Goal: Task Accomplishment & Management: Use online tool/utility

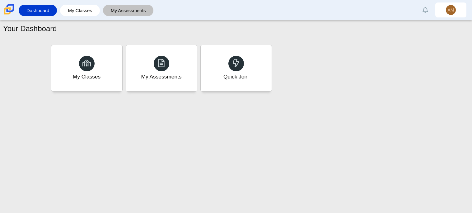
click at [105, 8] on div "My Assessments" at bounding box center [128, 11] width 51 height 12
click at [253, 77] on div "Quick Join" at bounding box center [236, 68] width 74 height 48
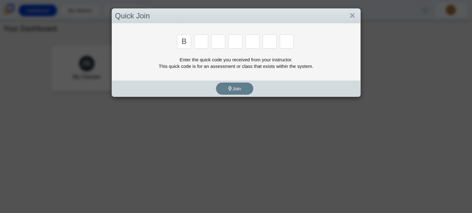
type input "b"
type input "m"
type input "3"
type input "5"
type input "3"
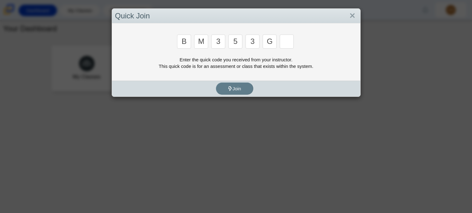
type input "g"
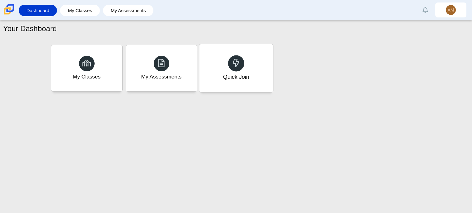
type input "b"
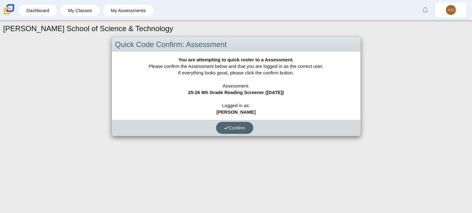
click at [247, 127] on button "Confirm" at bounding box center [234, 128] width 37 height 12
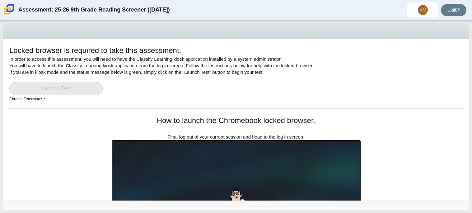
drag, startPoint x: 471, startPoint y: 99, endPoint x: 471, endPoint y: 145, distance: 45.7
click at [471, 145] on div "Locked browser is required to take this assessment. In order to access this ass…" at bounding box center [236, 116] width 472 height 193
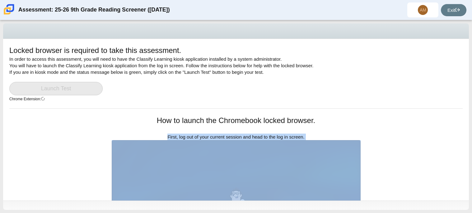
drag, startPoint x: 394, startPoint y: 151, endPoint x: 387, endPoint y: 134, distance: 17.6
click at [387, 134] on div "Locked browser is required to take this assessment. In order to access this ass…" at bounding box center [236, 119] width 466 height 161
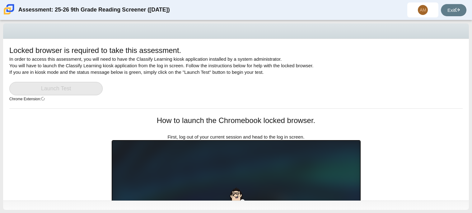
click at [320, 66] on div "Locked browser is required to take this assessment. In order to access this ass…" at bounding box center [235, 76] width 453 height 63
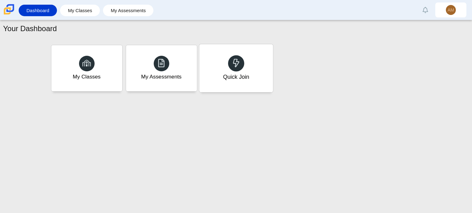
click at [245, 71] on div "Quick Join" at bounding box center [236, 68] width 74 height 48
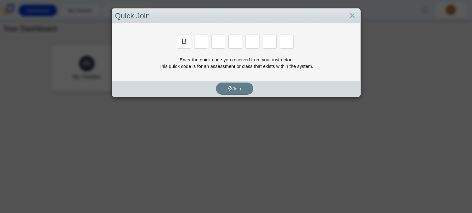
type input "b"
type input "m"
type input "3"
type input "5"
type input "3"
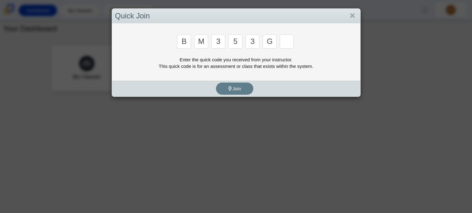
type input "g"
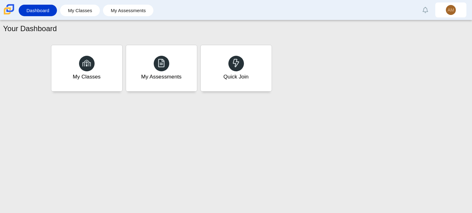
type input "b"
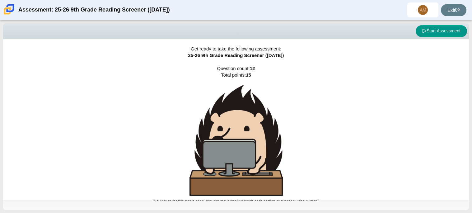
click at [468, 107] on div "Get ready to take the following assessment: 25-26 9th Grade Reading Screener ([…" at bounding box center [236, 119] width 466 height 161
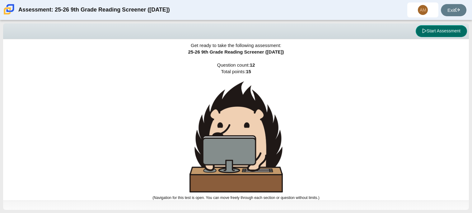
click at [452, 30] on button "Start Assessment" at bounding box center [440, 31] width 51 height 12
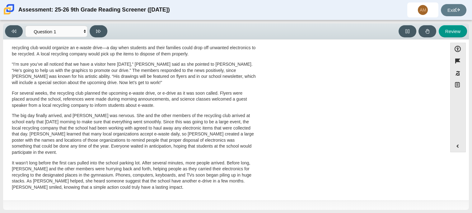
scroll to position [0, 0]
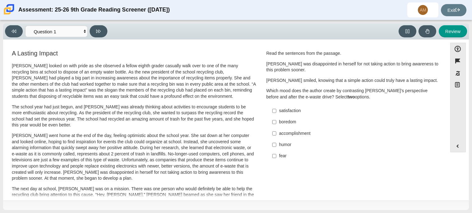
click at [224, 147] on p "Scarlett went home at the end of the day, feeling optimistic about the school y…" at bounding box center [134, 156] width 244 height 49
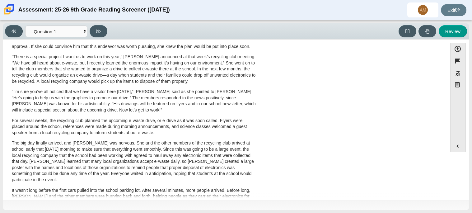
scroll to position [172, 0]
click at [104, 30] on button at bounding box center [99, 31] width 18 height 12
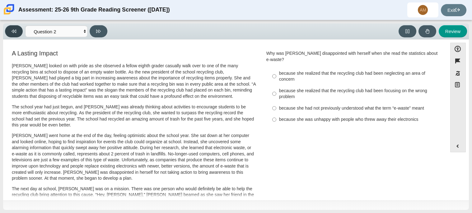
click at [15, 27] on button at bounding box center [14, 31] width 18 height 12
select select "ccc5b315-3c7c-471c-bf90-f22c8299c798"
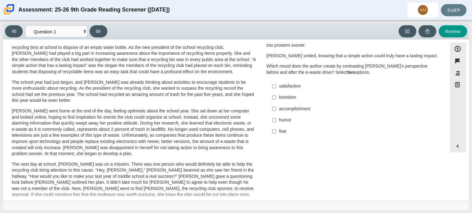
scroll to position [0, 0]
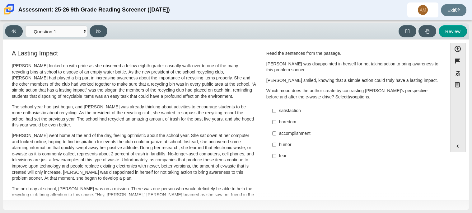
click at [293, 137] on label "accomplishment accomplishment" at bounding box center [353, 133] width 171 height 11
click at [276, 137] on input "accomplishment accomplishment" at bounding box center [274, 133] width 4 height 11
checkbox input "true"
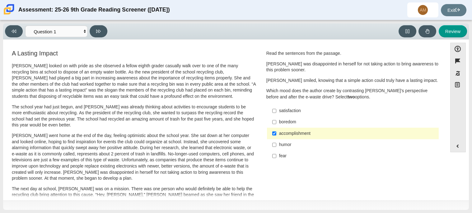
click at [285, 122] on div "boredom" at bounding box center [357, 122] width 157 height 6
click at [276, 122] on input "boredom boredom" at bounding box center [274, 121] width 4 height 11
checkbox input "true"
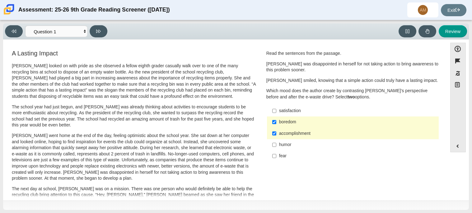
click at [286, 132] on div "accomplishment" at bounding box center [357, 133] width 157 height 6
click at [276, 132] on input "accomplishment accomplishment" at bounding box center [274, 133] width 4 height 11
checkbox input "false"
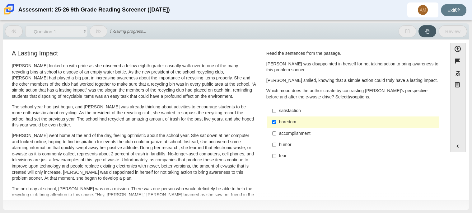
click at [279, 143] on div "humor" at bounding box center [357, 145] width 157 height 6
click at [276, 143] on input "humor humor" at bounding box center [274, 144] width 4 height 11
checkbox input "true"
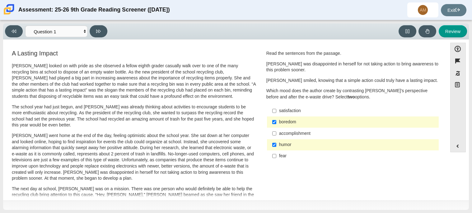
click at [285, 113] on div "satisfaction" at bounding box center [357, 111] width 157 height 6
click at [276, 113] on input "satisfaction satisfaction" at bounding box center [274, 110] width 4 height 11
checkbox input "true"
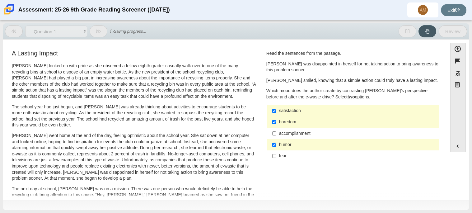
click at [291, 123] on div "boredom" at bounding box center [357, 122] width 157 height 6
click at [276, 123] on input "boredom boredom" at bounding box center [274, 121] width 4 height 11
checkbox input "false"
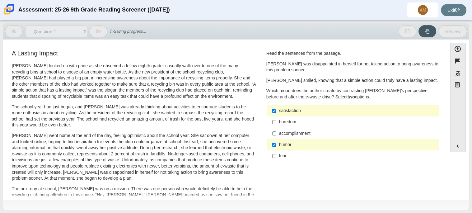
click at [290, 133] on div "accomplishment" at bounding box center [357, 133] width 157 height 6
click at [276, 133] on input "accomplishment accomplishment" at bounding box center [274, 133] width 4 height 11
checkbox input "true"
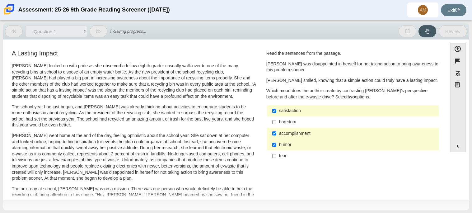
click at [287, 109] on div "satisfaction" at bounding box center [357, 111] width 157 height 6
click at [276, 109] on input "satisfaction satisfaction" at bounding box center [274, 110] width 4 height 11
checkbox input "false"
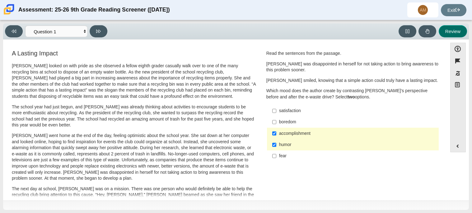
click at [454, 34] on button "Review" at bounding box center [452, 31] width 28 height 12
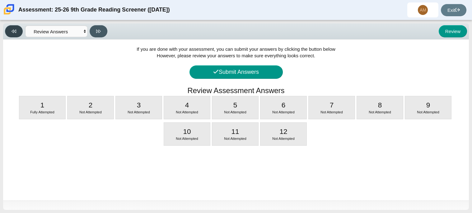
click at [13, 30] on icon at bounding box center [14, 31] width 5 height 3
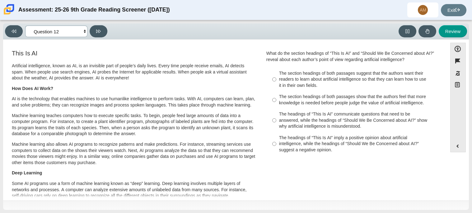
click at [44, 30] on select "Questions Question 1 Question 2 Question 3 Question 4 Question 5 Question 6 Que…" at bounding box center [56, 32] width 62 height 12
click at [25, 26] on select "Questions Question 1 Question 2 Question 3 Question 4 Question 5 Question 6 Que…" at bounding box center [56, 32] width 62 height 12
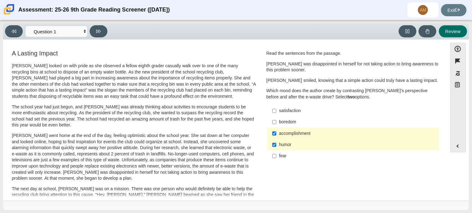
click at [458, 28] on button "Review" at bounding box center [452, 31] width 28 height 12
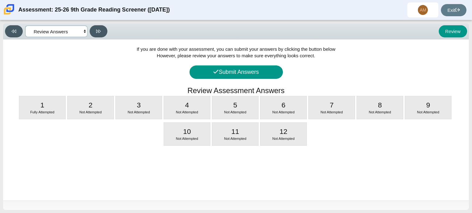
click at [64, 35] on select "Questions Question 1 Question 2 Question 3 Question 4 Question 5 Question 6 Que…" at bounding box center [56, 32] width 62 height 12
click at [25, 26] on select "Questions Question 1 Question 2 Question 3 Question 4 Question 5 Question 6 Que…" at bounding box center [56, 32] width 62 height 12
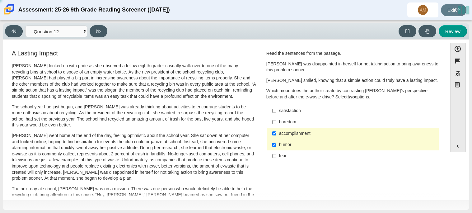
select select "0ff64528-ffd7-428d-b192-babfaadd44e8"
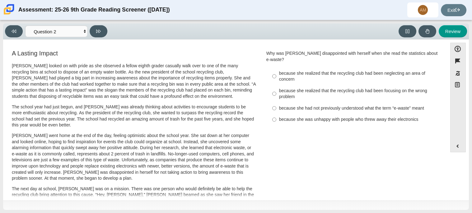
click at [284, 88] on div "because she realized that the recycling club had been focusing on the wrong pro…" at bounding box center [357, 94] width 157 height 12
click at [276, 85] on input "because she realized that the recycling club had been focusing on the wrong pro…" at bounding box center [274, 93] width 4 height 17
radio input "true"
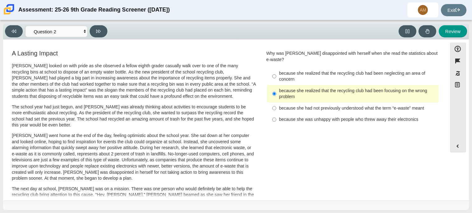
click at [309, 105] on div "because she had not previously understood what the term “e-waste” meant" at bounding box center [357, 108] width 157 height 6
click at [276, 104] on input "because she had not previously understood what the term “e-waste” meant because…" at bounding box center [274, 107] width 4 height 11
radio input "true"
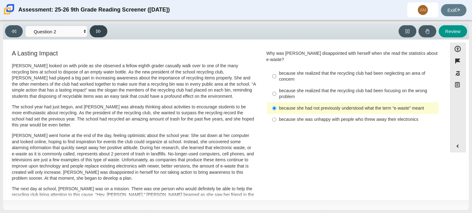
click at [101, 29] on button at bounding box center [99, 31] width 18 height 12
select select "7ce3d843-6974-4858-901c-1ff39630e843"
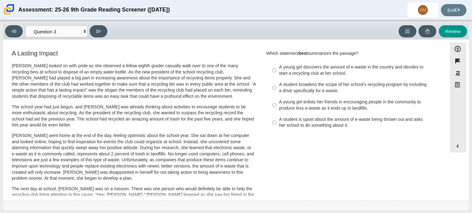
click at [293, 71] on div "A young girl discovers the amount of e-waste in the country and decides to star…" at bounding box center [357, 70] width 157 height 12
click at [276, 71] on input "A young girl discovers the amount of e-waste in the country and decides to star…" at bounding box center [274, 70] width 4 height 17
radio input "true"
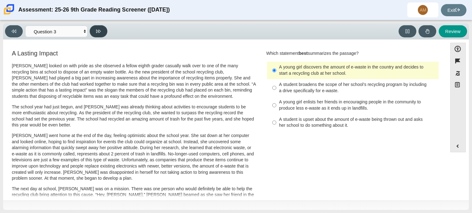
click at [105, 34] on button at bounding box center [99, 31] width 18 height 12
select select "ca9ea0f1-49c5-4bd1-83b0-472c18652b42"
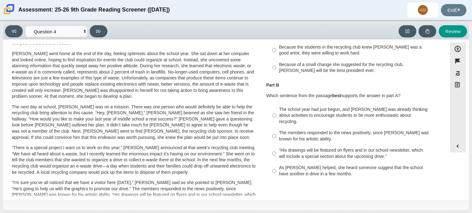
scroll to position [82, 0]
click at [448, 117] on div "Accessibility options Close Color scheme Font size Zoom Change the background a…" at bounding box center [235, 120] width 459 height 154
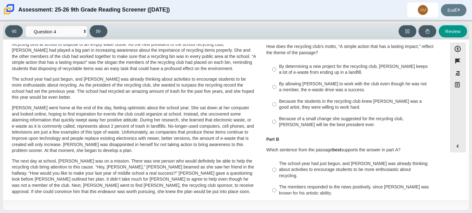
scroll to position [12, 0]
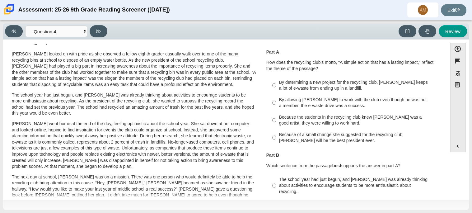
click at [343, 104] on div "By allowing Juan Carlos to work with the club even though he was not a member, …" at bounding box center [357, 103] width 157 height 12
click at [276, 104] on input "By allowing Juan Carlos to work with the club even though he was not a member, …" at bounding box center [274, 102] width 4 height 17
radio input "true"
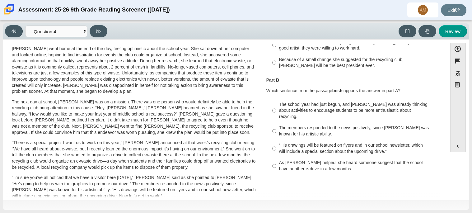
scroll to position [81, 0]
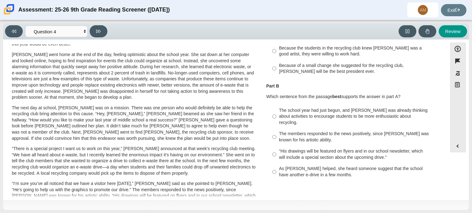
click at [309, 132] on div "The members responded to the news positively, since Juan Carlos was known for h…" at bounding box center [357, 137] width 157 height 12
click at [276, 132] on input "The members responded to the news positively, since Juan Carlos was known for h…" at bounding box center [274, 136] width 4 height 17
radio input "true"
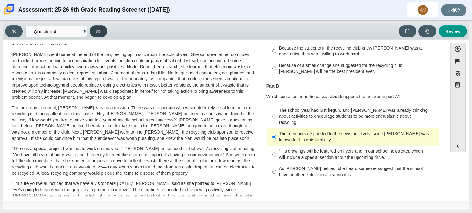
click at [100, 33] on icon at bounding box center [98, 31] width 5 height 5
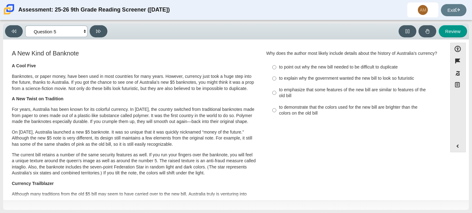
click at [82, 36] on select "Questions Question 1 Question 2 Question 3 Question 4 Question 5 Question 6 Que…" at bounding box center [56, 32] width 62 height 12
click at [82, 29] on select "Questions Question 1 Question 2 Question 3 Question 4 Question 5 Question 6 Que…" at bounding box center [56, 32] width 62 height 12
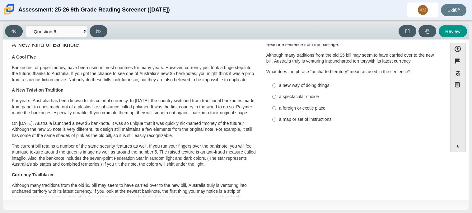
scroll to position [0, 0]
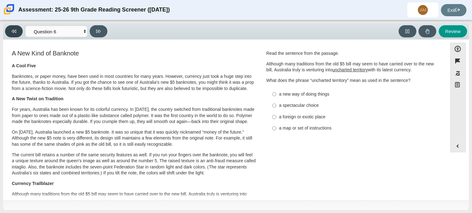
click at [9, 28] on button at bounding box center [14, 31] width 18 height 12
select select "e41f1a79-e29f-4095-8030-a53364015bed"
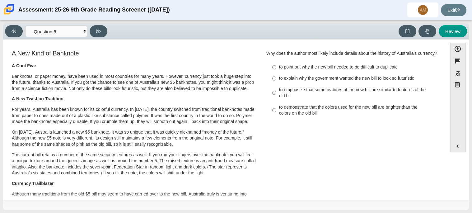
click at [305, 77] on div "to explain why the government wanted the new bill to look so futuristic" at bounding box center [357, 78] width 157 height 6
click at [276, 77] on input "to explain why the government wanted the new bill to look so futuristic to expl…" at bounding box center [274, 78] width 4 height 11
radio input "true"
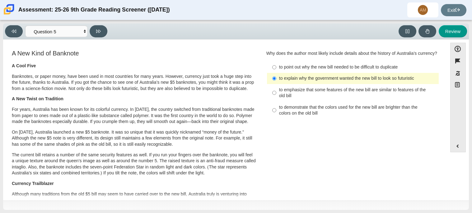
click at [287, 96] on div "to emphasize that some features of the new bill are similar to features of the …" at bounding box center [357, 93] width 157 height 12
click at [276, 96] on input "to emphasize that some features of the new bill are similar to features of the …" at bounding box center [274, 92] width 4 height 17
radio input "true"
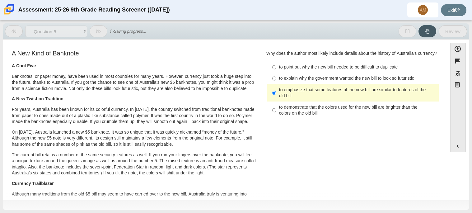
click at [287, 96] on div "to emphasize that some features of the new bill are similar to features of the …" at bounding box center [357, 93] width 157 height 12
click at [276, 96] on input "to emphasize that some features of the new bill are similar to features of the …" at bounding box center [274, 92] width 4 height 17
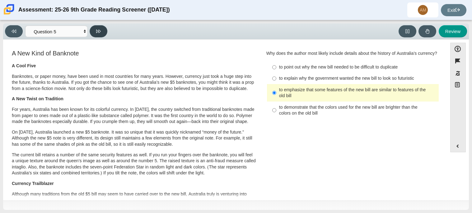
click at [103, 30] on button at bounding box center [99, 31] width 18 height 12
select select "69146e31-7b3d-4a3e-9ce6-f30c24342ae0"
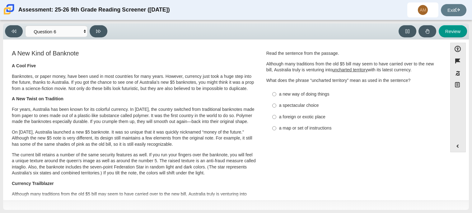
click at [279, 104] on div "a spectacular choice" at bounding box center [357, 105] width 157 height 6
click at [276, 104] on input "a spectacular choice a spectacular choice" at bounding box center [274, 105] width 4 height 11
radio input "true"
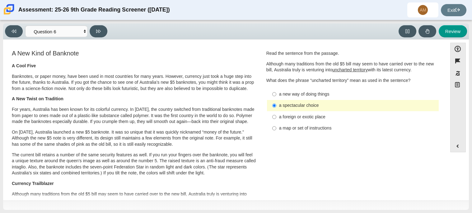
click at [309, 117] on div "a foreign or exotic place" at bounding box center [357, 117] width 157 height 6
click at [276, 117] on input "a foreign or exotic place a foreign or exotic place" at bounding box center [274, 116] width 4 height 11
radio input "true"
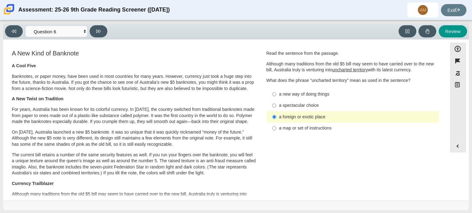
click at [321, 97] on label "a new way of doing things a new way of doing things" at bounding box center [353, 93] width 171 height 11
click at [276, 97] on input "a new way of doing things a new way of doing things" at bounding box center [274, 93] width 4 height 11
radio input "true"
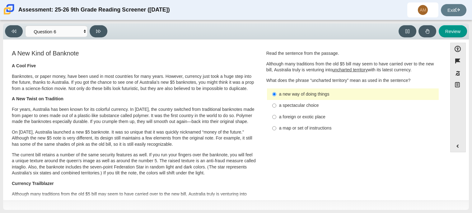
click at [320, 130] on div "a map or set of instructions" at bounding box center [357, 128] width 157 height 6
click at [276, 130] on input "a map or set of instructions a map or set of instructions" at bounding box center [274, 128] width 4 height 11
radio input "true"
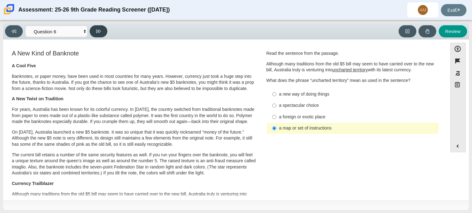
click at [97, 26] on button at bounding box center [99, 31] width 18 height 12
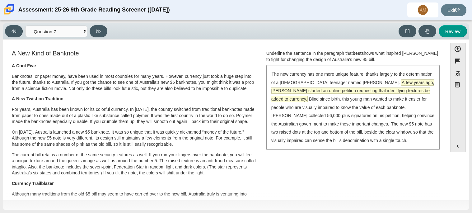
click at [383, 81] on span "A few years ago, McLeod started an online petition requesting that identifying …" at bounding box center [352, 91] width 163 height 22
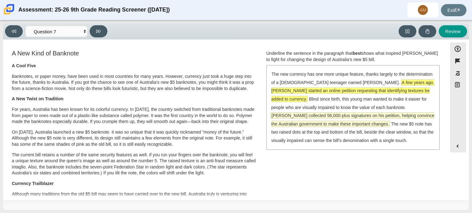
click at [379, 112] on span "McLeod collected 56,000-plus signatures on his petition, helping convince the A…" at bounding box center [353, 119] width 164 height 15
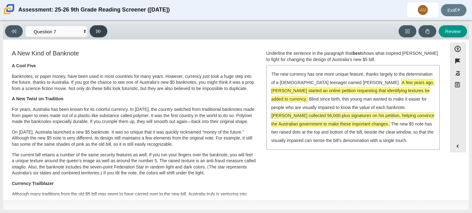
click at [100, 32] on icon at bounding box center [98, 31] width 5 height 5
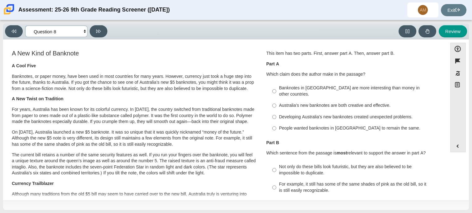
click at [77, 28] on select "Questions Question 1 Question 2 Question 3 Question 4 Question 5 Question 6 Que…" at bounding box center [56, 32] width 62 height 12
click at [75, 30] on select "Questions Question 1 Question 2 Question 3 Question 4 Question 5 Question 6 Que…" at bounding box center [56, 32] width 62 height 12
click at [63, 26] on select "Questions Question 1 Question 2 Question 3 Question 4 Question 5 Question 6 Que…" at bounding box center [56, 32] width 62 height 12
click at [25, 26] on select "Questions Question 1 Question 2 Question 3 Question 4 Question 5 Question 6 Que…" at bounding box center [56, 32] width 62 height 12
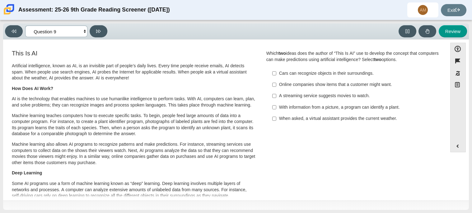
click at [61, 31] on select "Questions Question 1 Question 2 Question 3 Question 4 Question 5 Question 6 Que…" at bounding box center [56, 32] width 62 height 12
click at [108, 51] on h3 "This Is AI" at bounding box center [134, 53] width 244 height 7
click at [71, 34] on select "Questions Question 1 Question 2 Question 3 Question 4 Question 5 Question 6 Que…" at bounding box center [56, 32] width 62 height 12
select select "ea8338c2-a6a3-418e-a305-2b963b54a290"
click at [25, 26] on select "Questions Question 1 Question 2 Question 3 Question 4 Question 5 Question 6 Que…" at bounding box center [56, 32] width 62 height 12
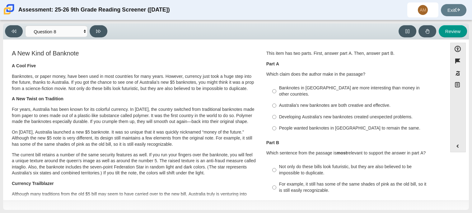
click at [298, 114] on div "Developing Australia’s new banknotes created unexpected problems." at bounding box center [357, 117] width 157 height 6
click at [276, 113] on input "Developing Australia’s new banknotes created unexpected problems. Developing Au…" at bounding box center [274, 116] width 4 height 11
radio input "true"
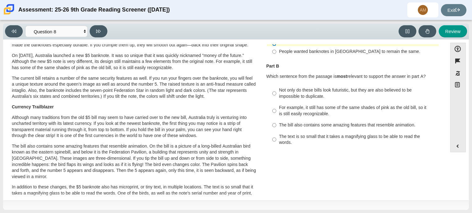
scroll to position [74, 0]
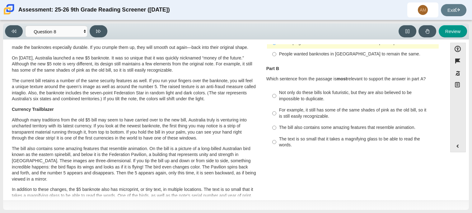
click at [312, 90] on div "Not only do these bills look futuristic, but they are also believed to be impos…" at bounding box center [357, 96] width 157 height 12
click at [276, 90] on input "Not only do these bills look futuristic, but they are also believed to be impos…" at bounding box center [274, 95] width 4 height 17
radio input "true"
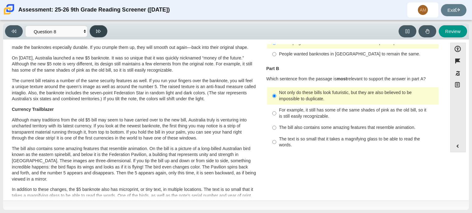
click at [101, 34] on button at bounding box center [99, 31] width 18 height 12
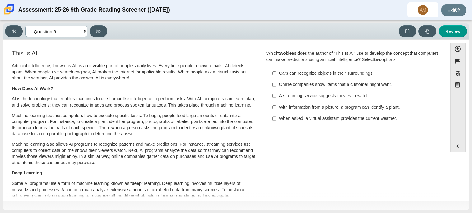
click at [41, 26] on select "Questions Question 1 Question 2 Question 3 Question 4 Question 5 Question 6 Que…" at bounding box center [56, 32] width 62 height 12
click at [25, 26] on select "Questions Question 1 Question 2 Question 3 Question 4 Question 5 Question 6 Que…" at bounding box center [56, 32] width 62 height 12
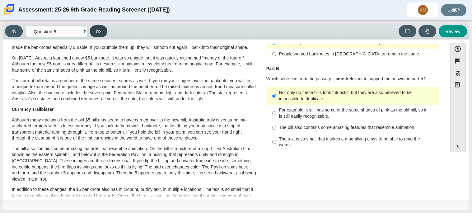
click at [103, 33] on button at bounding box center [99, 31] width 18 height 12
select select "89f058d6-b15c-4ef5-a4b3-fdaffb8868b6"
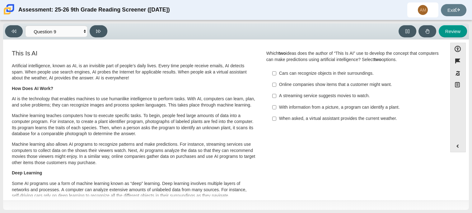
click at [305, 94] on div "A streaming service suggests movies to watch." at bounding box center [357, 96] width 157 height 6
click at [276, 94] on input "A streaming service suggests movies to watch. A streaming service suggests movi…" at bounding box center [274, 95] width 4 height 11
checkbox input "true"
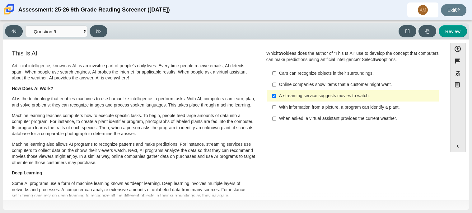
click at [321, 70] on label "Cars can recognize objects in their surroundings. Cars can recognize objects in…" at bounding box center [353, 72] width 171 height 11
click at [276, 70] on input "Cars can recognize objects in their surroundings. Cars can recognize objects in…" at bounding box center [274, 72] width 4 height 11
checkbox input "true"
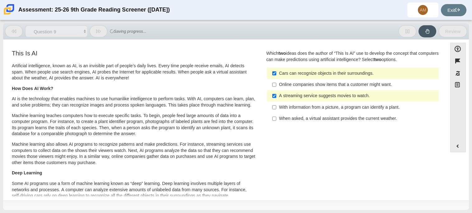
click at [322, 85] on div "Online companies show items that a customer might want." at bounding box center [357, 84] width 157 height 6
click at [276, 85] on input "Online companies show items that a customer might want. Online companies show i…" at bounding box center [274, 84] width 4 height 11
checkbox input "true"
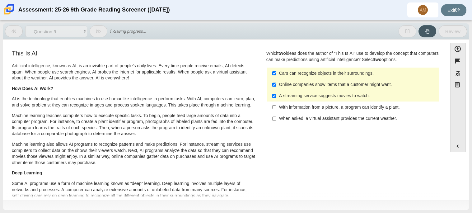
click at [327, 95] on div "A streaming service suggests movies to watch." at bounding box center [357, 96] width 157 height 6
click at [276, 95] on input "A streaming service suggests movies to watch. A streaming service suggests movi…" at bounding box center [274, 95] width 4 height 11
checkbox input "false"
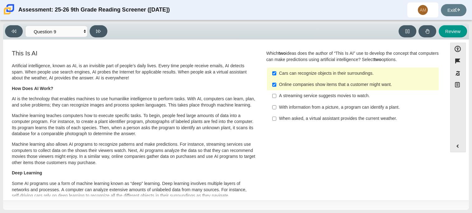
click at [309, 111] on label "With information from a picture, a program can identify a plant. With informati…" at bounding box center [353, 106] width 171 height 11
click at [276, 111] on input "With information from a picture, a program can identify a plant. With informati…" at bounding box center [274, 106] width 4 height 11
checkbox input "true"
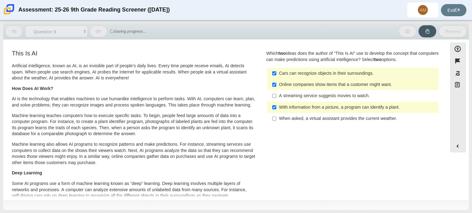
click at [279, 82] on div "Online companies show items that a customer might want." at bounding box center [357, 84] width 157 height 6
click at [276, 82] on input "Online companies show items that a customer might want. Online companies show i…" at bounding box center [274, 84] width 4 height 11
checkbox input "false"
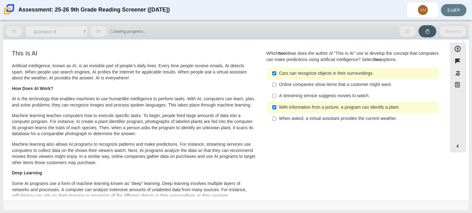
click at [279, 71] on div "Cars can recognize objects in their surroundings." at bounding box center [357, 73] width 157 height 6
click at [276, 71] on input "Cars can recognize objects in their surroundings. Cars can recognize objects in…" at bounding box center [274, 72] width 4 height 11
checkbox input "false"
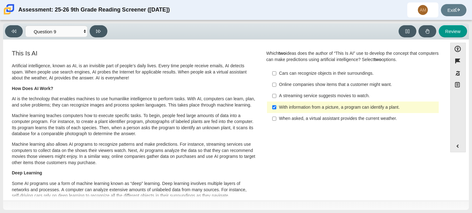
click at [295, 80] on label "Online companies show items that a customer might want. Online companies show i…" at bounding box center [353, 84] width 171 height 11
click at [276, 80] on input "Online companies show items that a customer might want. Online companies show i…" at bounding box center [274, 84] width 4 height 11
checkbox input "true"
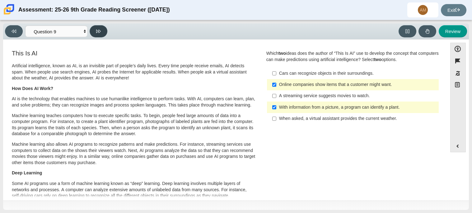
click at [98, 31] on icon at bounding box center [98, 31] width 5 height 3
select select "cdf3c14e-a918-44d1-9b63-3db0fa81641e"
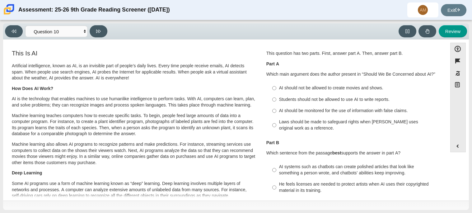
click at [303, 120] on div "Laws should be made to safeguard rights when AI uses original work as a referen…" at bounding box center [357, 125] width 157 height 12
click at [276, 120] on input "Laws should be made to safeguard rights when AI uses original work as a referen…" at bounding box center [274, 124] width 4 height 17
radio input "true"
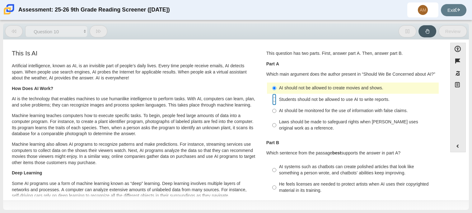
radio input "false"
radio input "true"
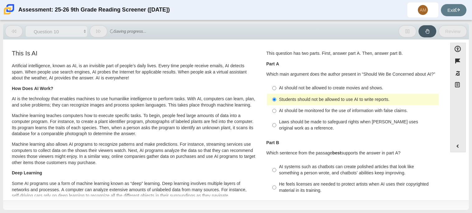
click at [275, 126] on label "Laws should be made to safeguard rights when AI uses original work as a referen…" at bounding box center [353, 124] width 171 height 17
click at [275, 126] on input "Laws should be made to safeguard rights when AI uses original work as a referen…" at bounding box center [274, 124] width 4 height 17
radio input "true"
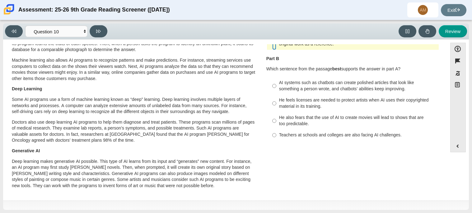
scroll to position [81, 0]
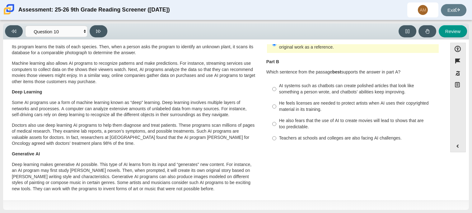
click at [295, 91] on div "AI systems such as chatbots can create polished articles that look like somethi…" at bounding box center [357, 89] width 157 height 12
click at [276, 91] on input "AI systems such as chatbots can create polished articles that look like somethi…" at bounding box center [274, 88] width 4 height 17
radio input "true"
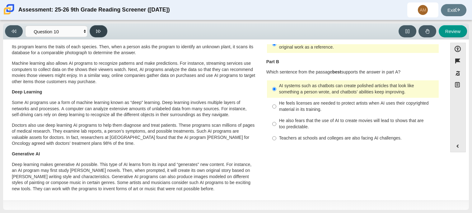
click at [104, 28] on button at bounding box center [99, 31] width 18 height 12
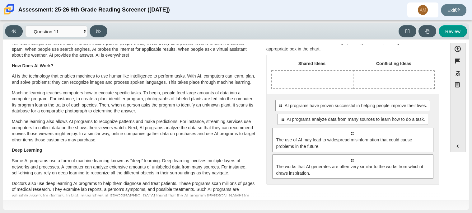
scroll to position [24, 0]
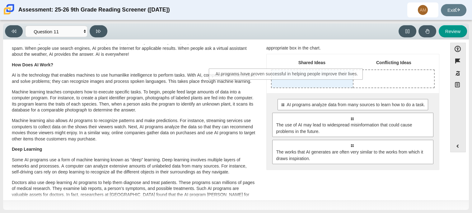
drag, startPoint x: 376, startPoint y: 105, endPoint x: 311, endPoint y: 74, distance: 72.2
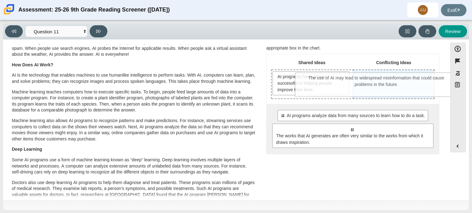
drag, startPoint x: 365, startPoint y: 142, endPoint x: 390, endPoint y: 91, distance: 56.3
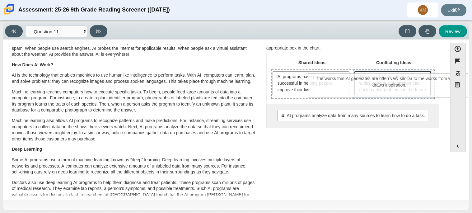
drag, startPoint x: 332, startPoint y: 148, endPoint x: 369, endPoint y: 89, distance: 70.3
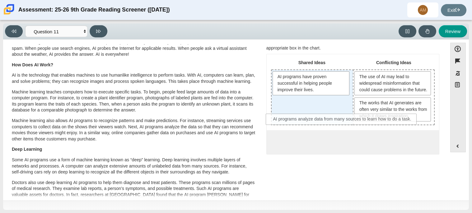
drag, startPoint x: 319, startPoint y: 148, endPoint x: 310, endPoint y: 120, distance: 30.1
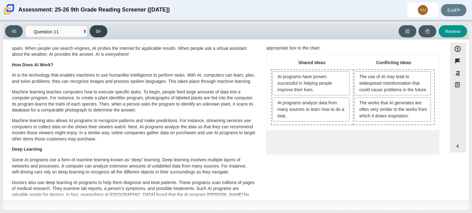
click at [97, 33] on icon at bounding box center [98, 31] width 5 height 5
select select "c3effed4-44ce-4a19-bd96-1787f34e9b4c"
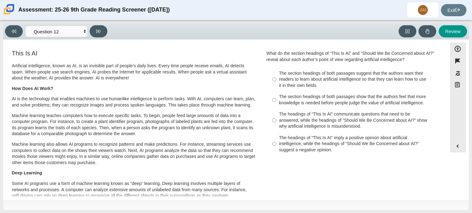
click at [310, 102] on div "The section headings of both passages show that the authors feel that more know…" at bounding box center [357, 100] width 157 height 12
click at [276, 102] on input "The section headings of both passages show that the authors feel that more know…" at bounding box center [274, 99] width 4 height 17
radio input "true"
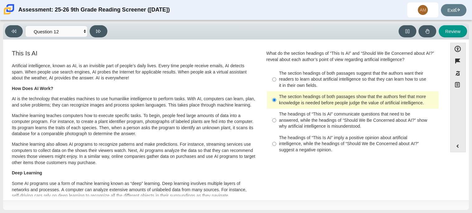
click at [354, 148] on div "The headings of “This Is AI” imply a positive opinion about artificial intellig…" at bounding box center [357, 144] width 157 height 18
click at [276, 148] on input "The headings of “This Is AI” imply a positive opinion about artificial intellig…" at bounding box center [274, 144] width 4 height 24
radio input "true"
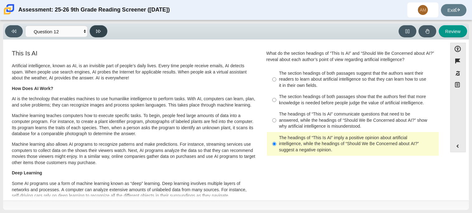
click at [102, 31] on button at bounding box center [99, 31] width 18 height 12
select select "review"
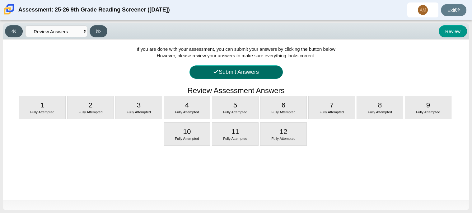
click at [271, 66] on button "Submit Answers" at bounding box center [235, 71] width 93 height 13
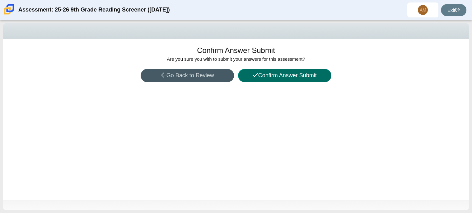
click at [295, 80] on button "Confirm Answer Submit" at bounding box center [284, 75] width 93 height 13
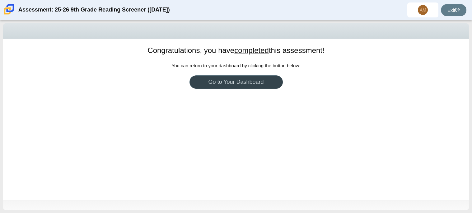
click at [276, 81] on link "Go to Your Dashboard" at bounding box center [235, 81] width 93 height 13
